Goal: Download file/media

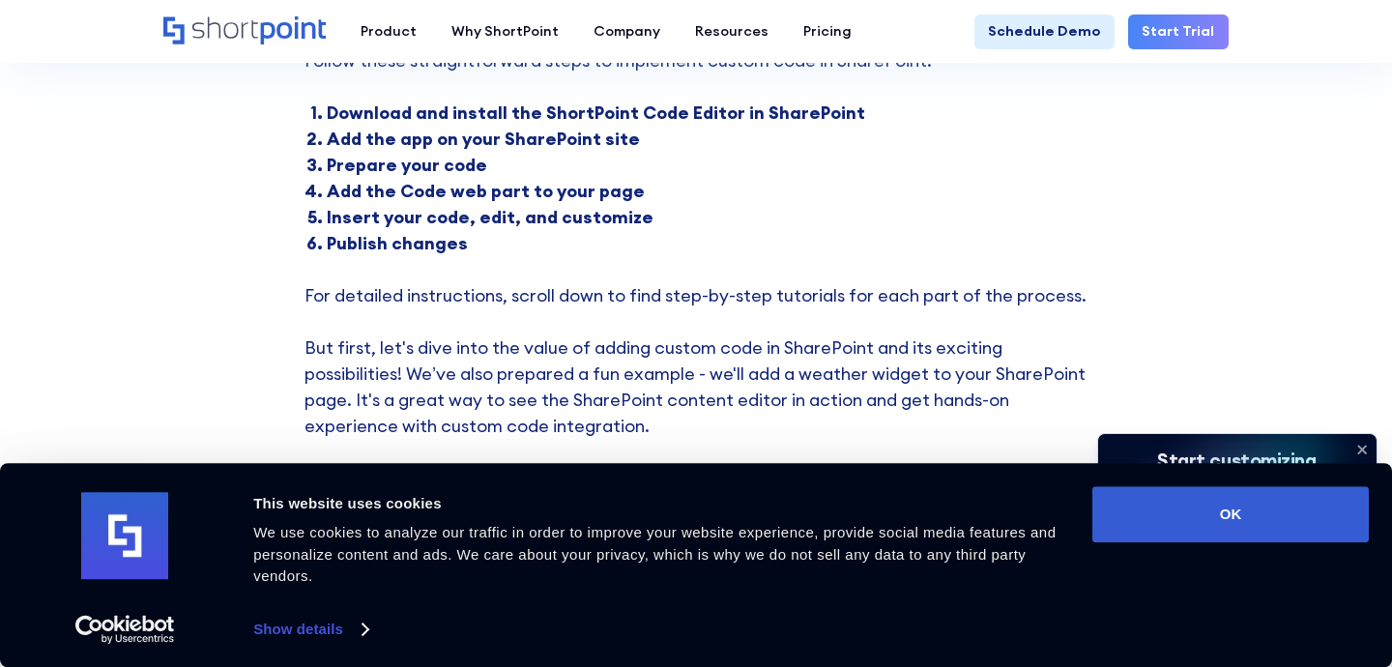
scroll to position [738, 0]
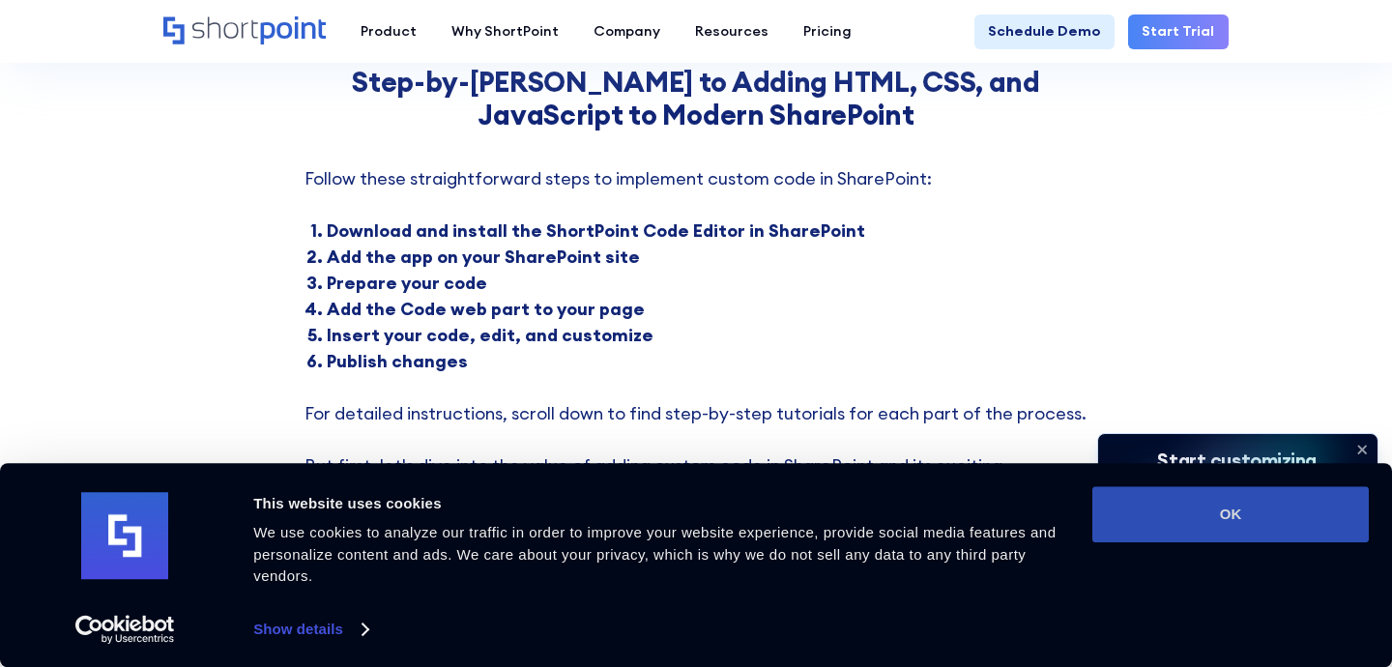
click at [1141, 494] on button "OK" at bounding box center [1230, 514] width 277 height 56
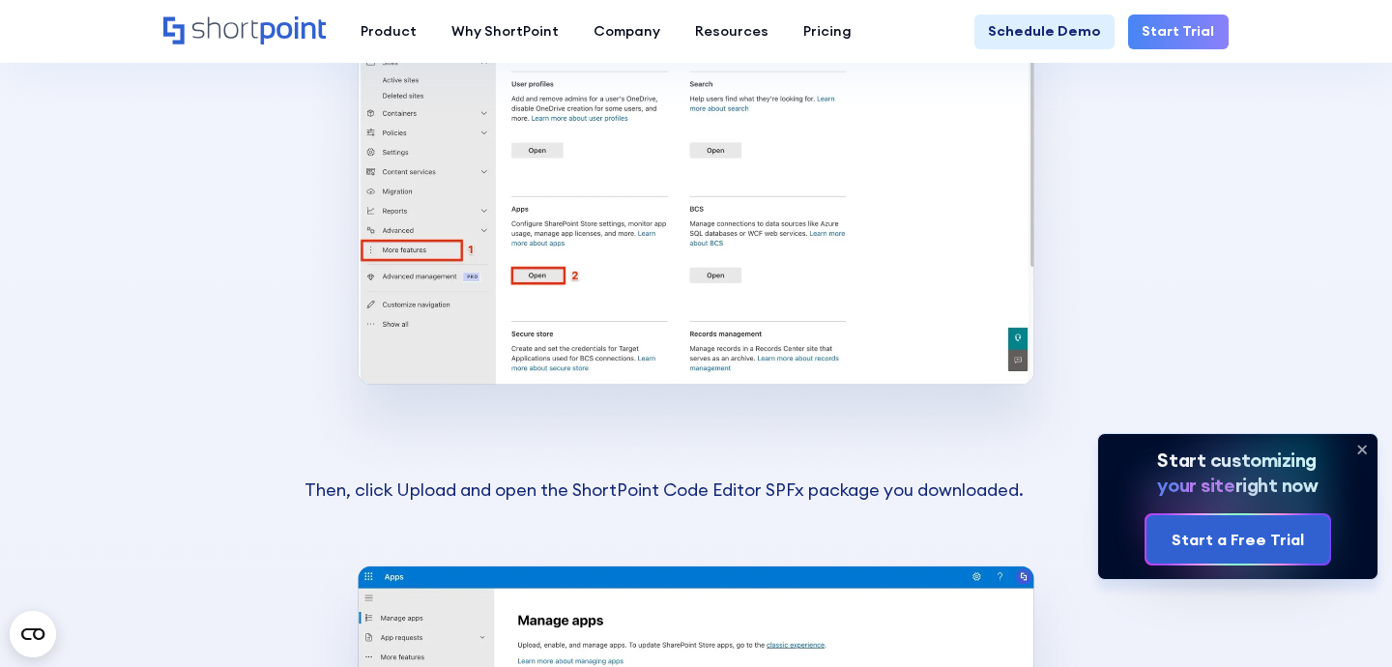
scroll to position [3858, 0]
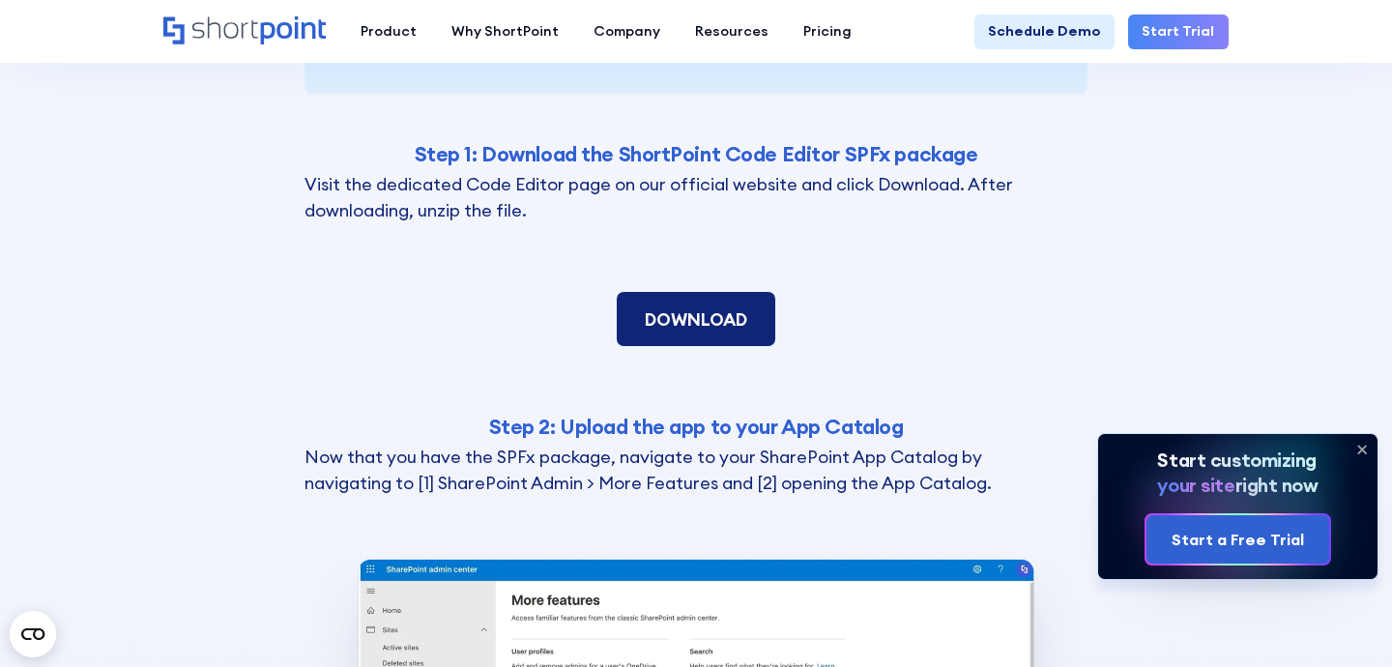
click at [719, 314] on link "DOWNLOAD" at bounding box center [696, 319] width 159 height 54
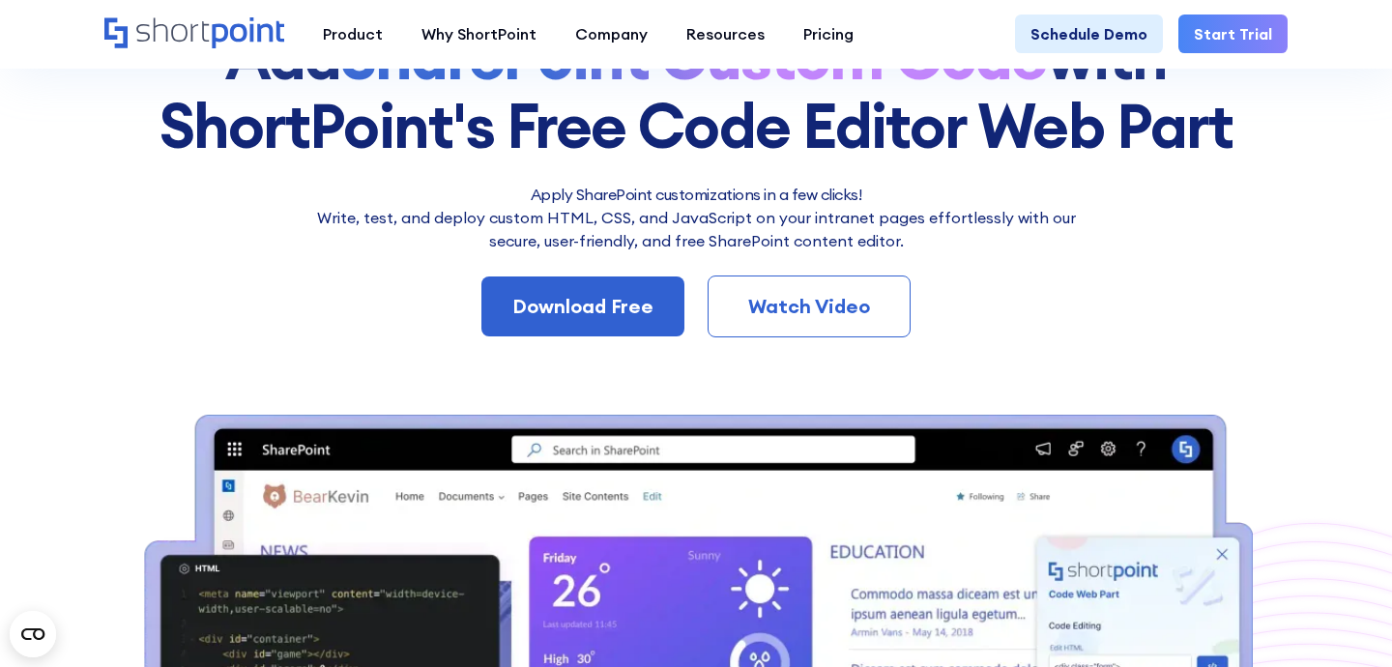
scroll to position [233, 0]
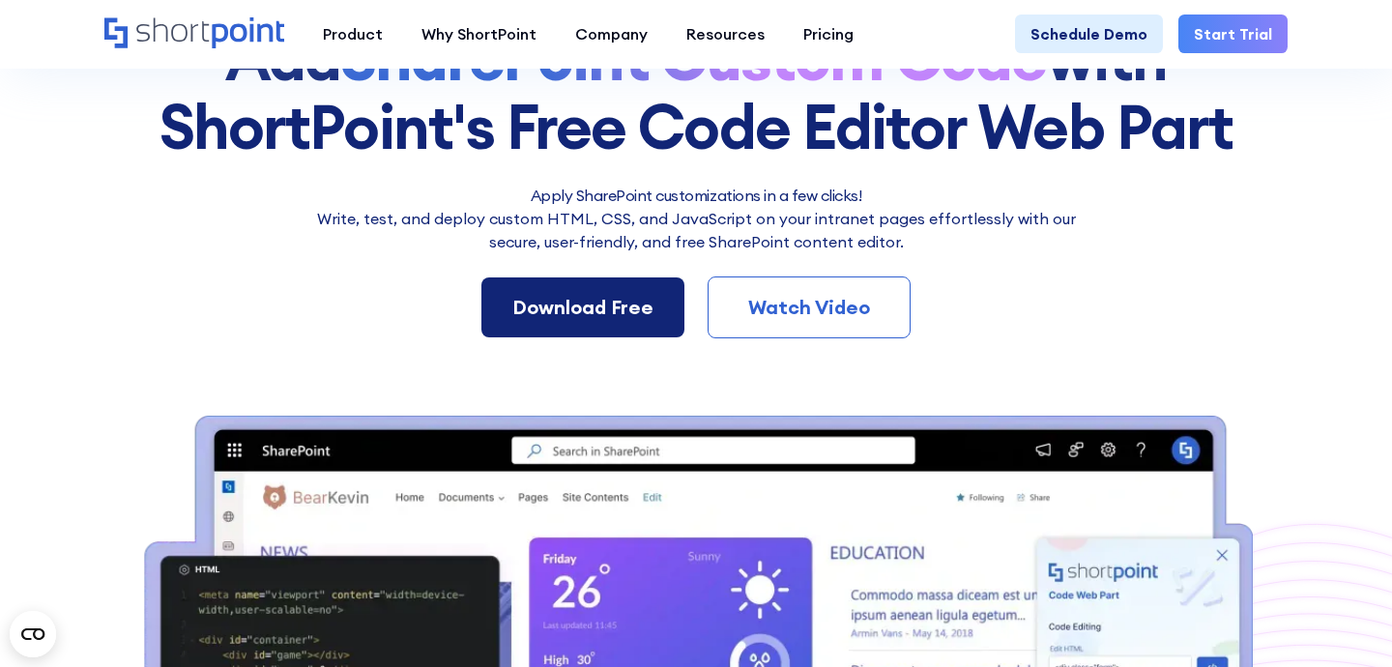
click at [585, 315] on div "Download Free" at bounding box center [582, 307] width 141 height 29
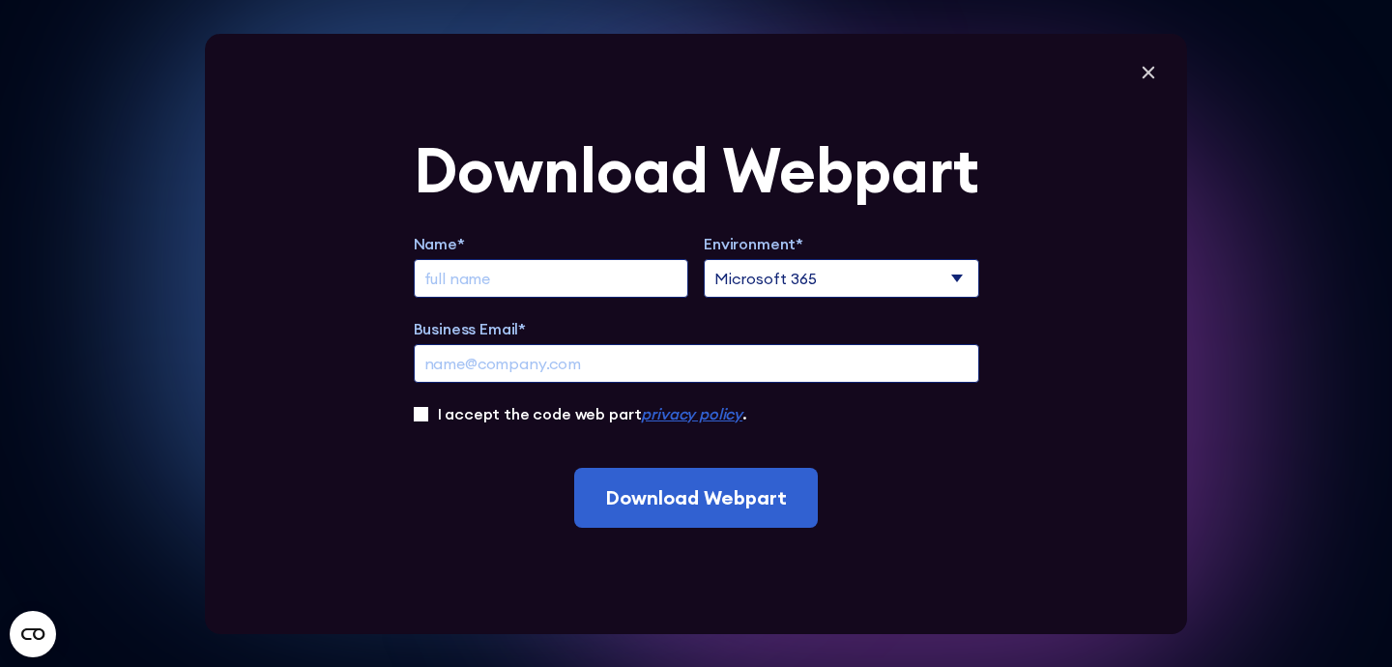
click at [572, 280] on input "Extend Trial" at bounding box center [552, 278] width 276 height 39
click at [862, 278] on select "Microsoft 365 SharePoint Online SharePoint 2019 (On-Premise)" at bounding box center [842, 278] width 276 height 39
click at [1152, 67] on icon at bounding box center [1149, 72] width 13 height 13
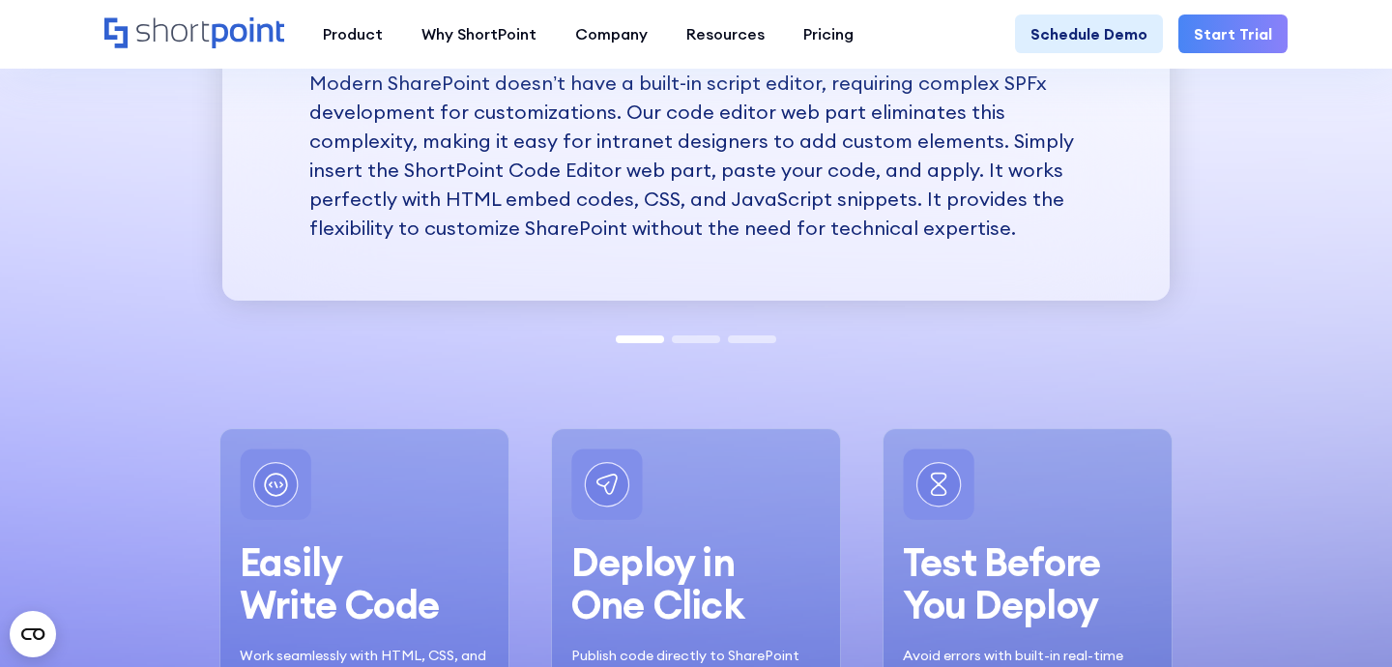
scroll to position [0, 0]
